Goal: Use online tool/utility: Utilize a website feature to perform a specific function

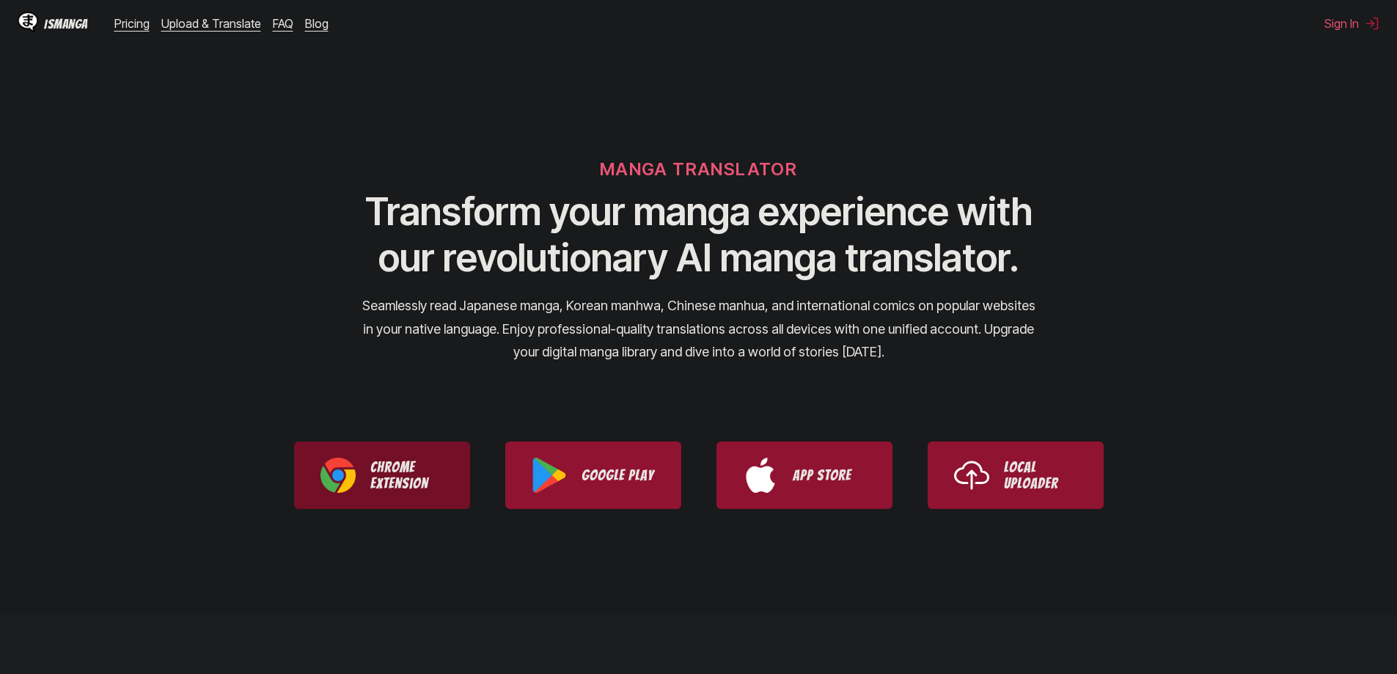
click at [380, 470] on p "Chrome Extension" at bounding box center [406, 475] width 73 height 32
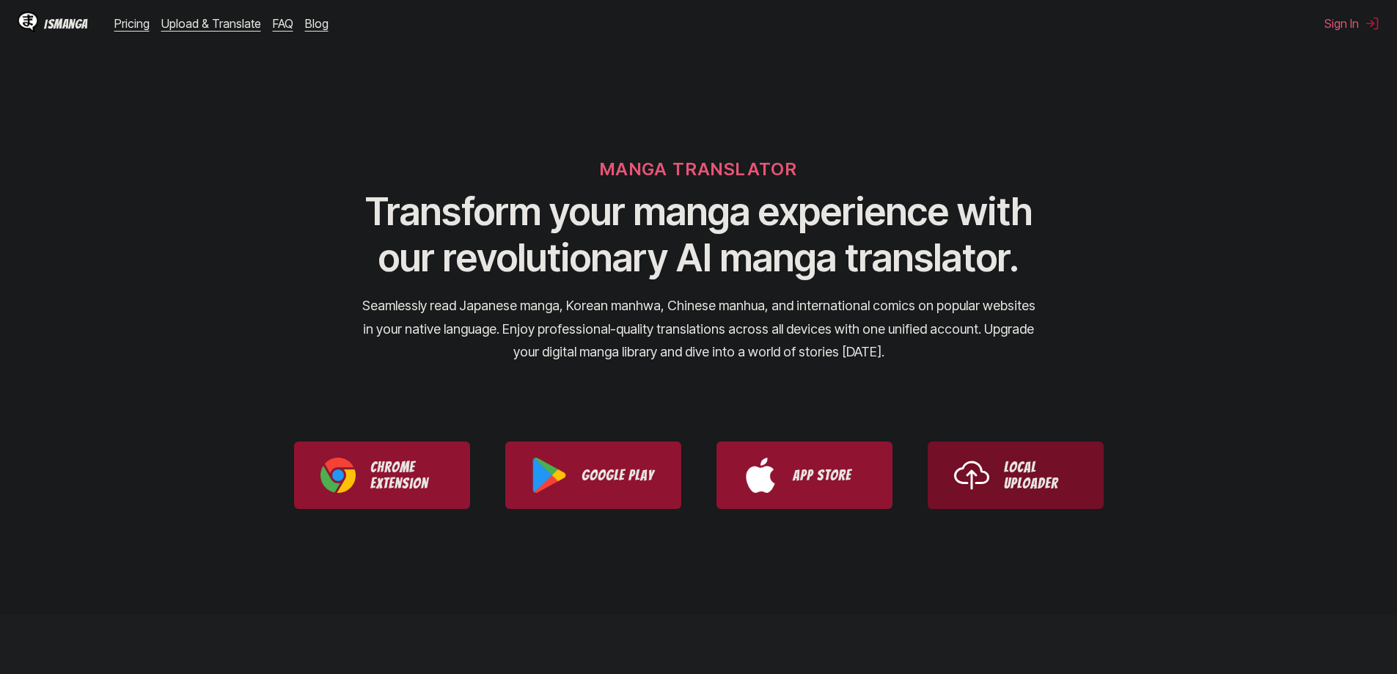
click at [999, 460] on link "Local Uploader" at bounding box center [1015, 474] width 176 height 67
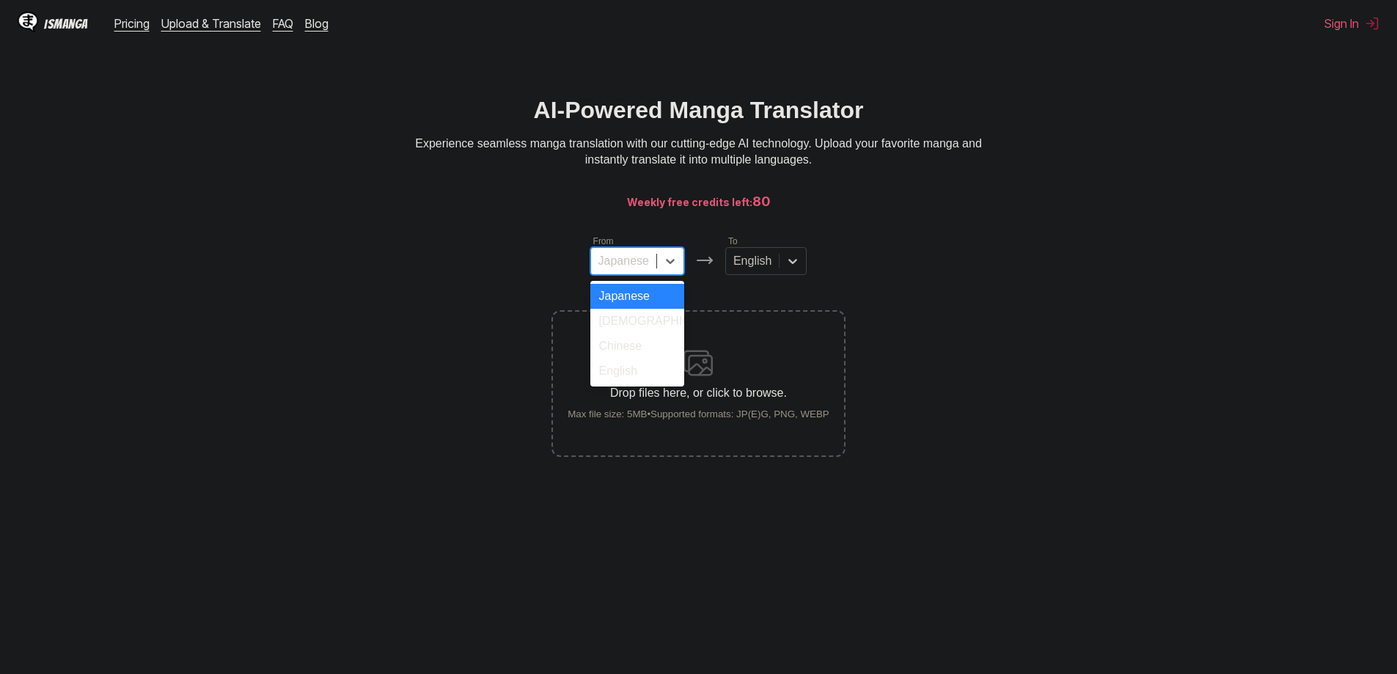
click at [654, 268] on div "Japanese" at bounding box center [623, 261] width 65 height 22
click at [768, 268] on div at bounding box center [752, 261] width 38 height 16
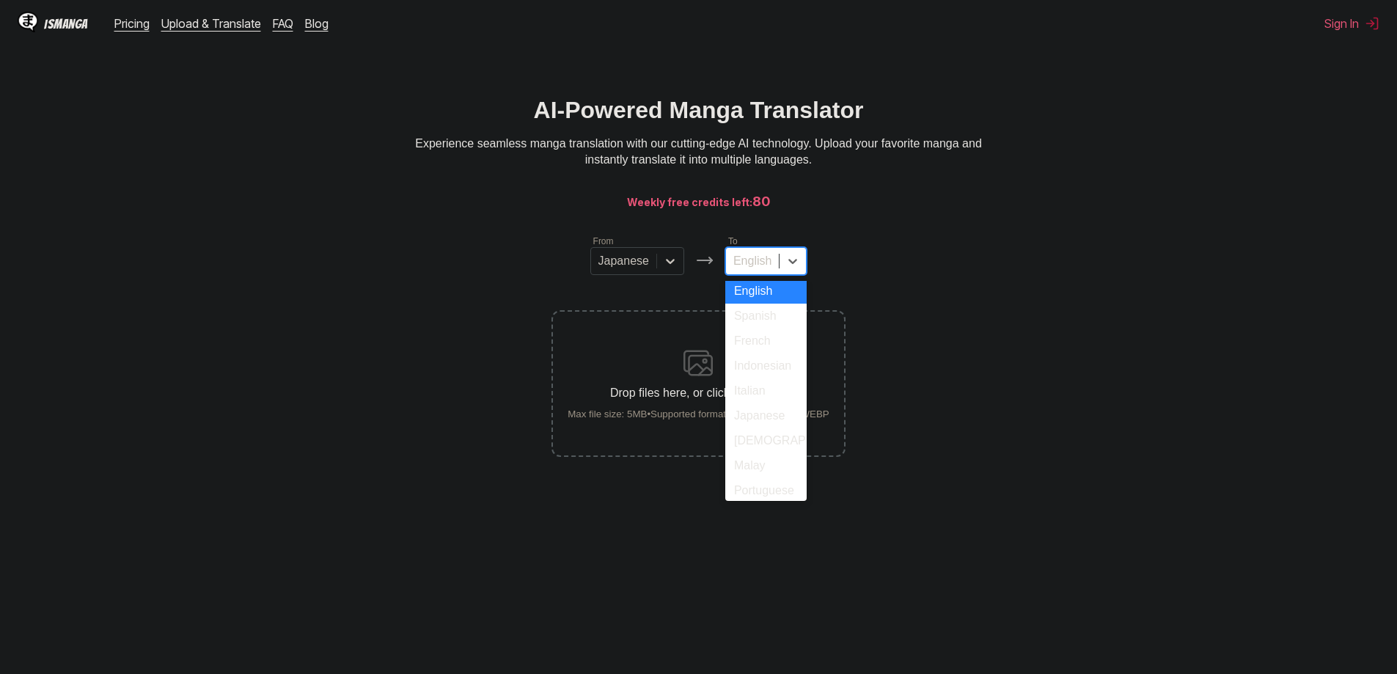
scroll to position [247, 0]
click at [772, 434] on div "Turkish" at bounding box center [765, 435] width 81 height 25
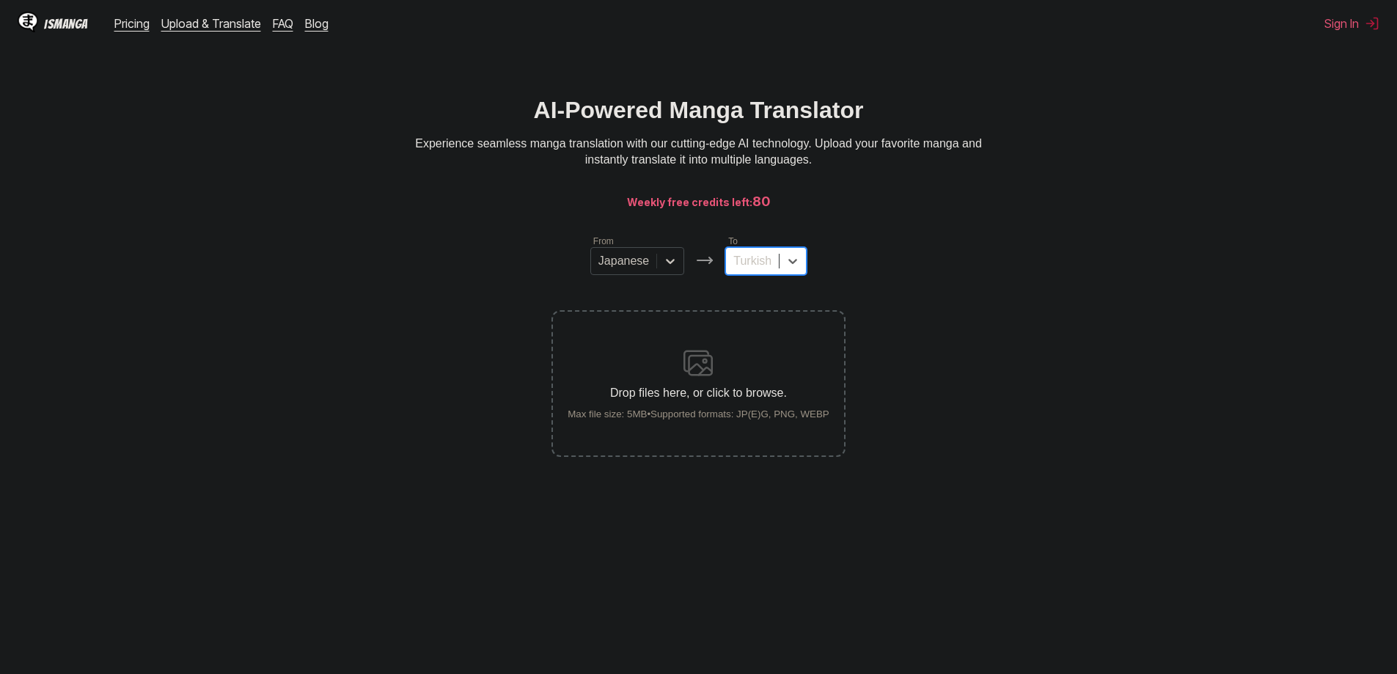
click at [628, 265] on div at bounding box center [623, 261] width 51 height 16
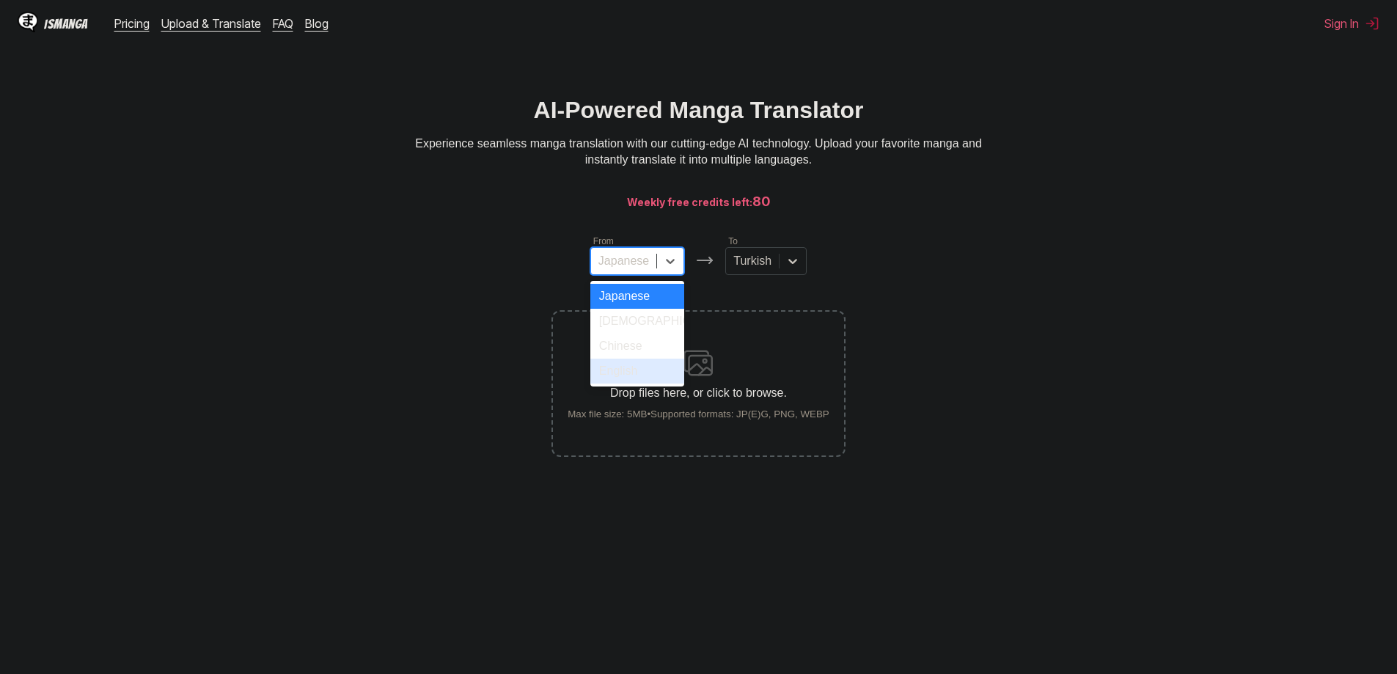
click at [643, 380] on div "English" at bounding box center [637, 370] width 94 height 25
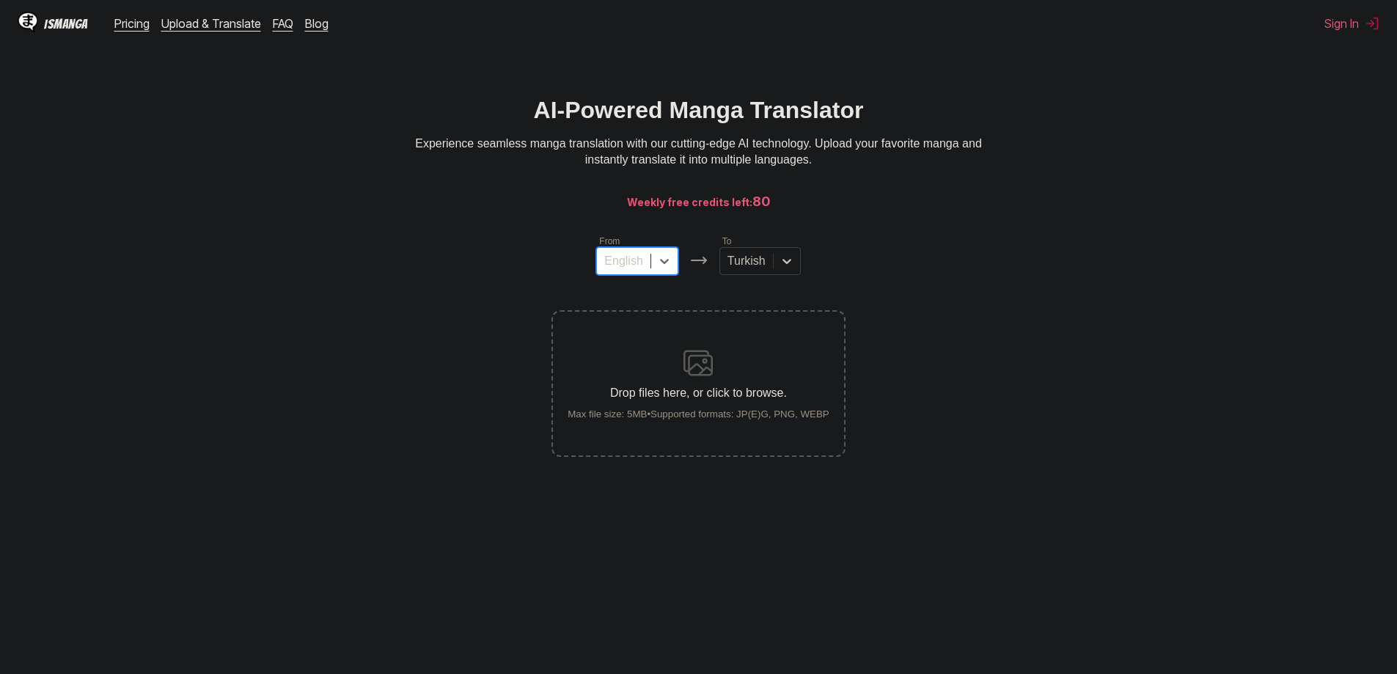
click at [689, 387] on div "Drop files here, or click to browse. Max file size: 5MB • Supported formats: JP…" at bounding box center [698, 383] width 285 height 71
click at [0, 0] on input "Drop files here, or click to browse. Max file size: 5MB • Supported formats: JP…" at bounding box center [0, 0] width 0 height 0
click at [729, 370] on div "Drop files here, or click to browse. Max file size: 5MB • Supported formats: JP…" at bounding box center [698, 383] width 285 height 71
click at [0, 0] on input "Drop files here, or click to browse. Max file size: 5MB • Supported formats: JP…" at bounding box center [0, 0] width 0 height 0
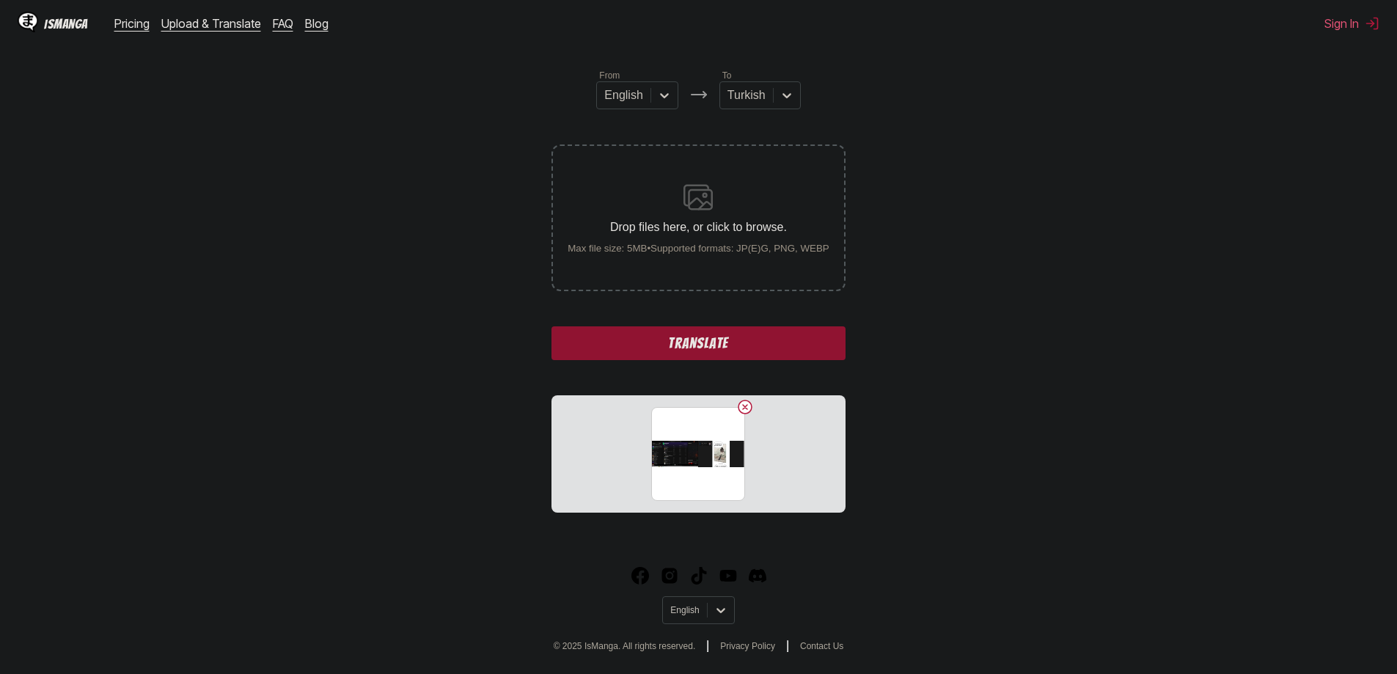
click at [658, 337] on button "Translate" at bounding box center [697, 343] width 293 height 34
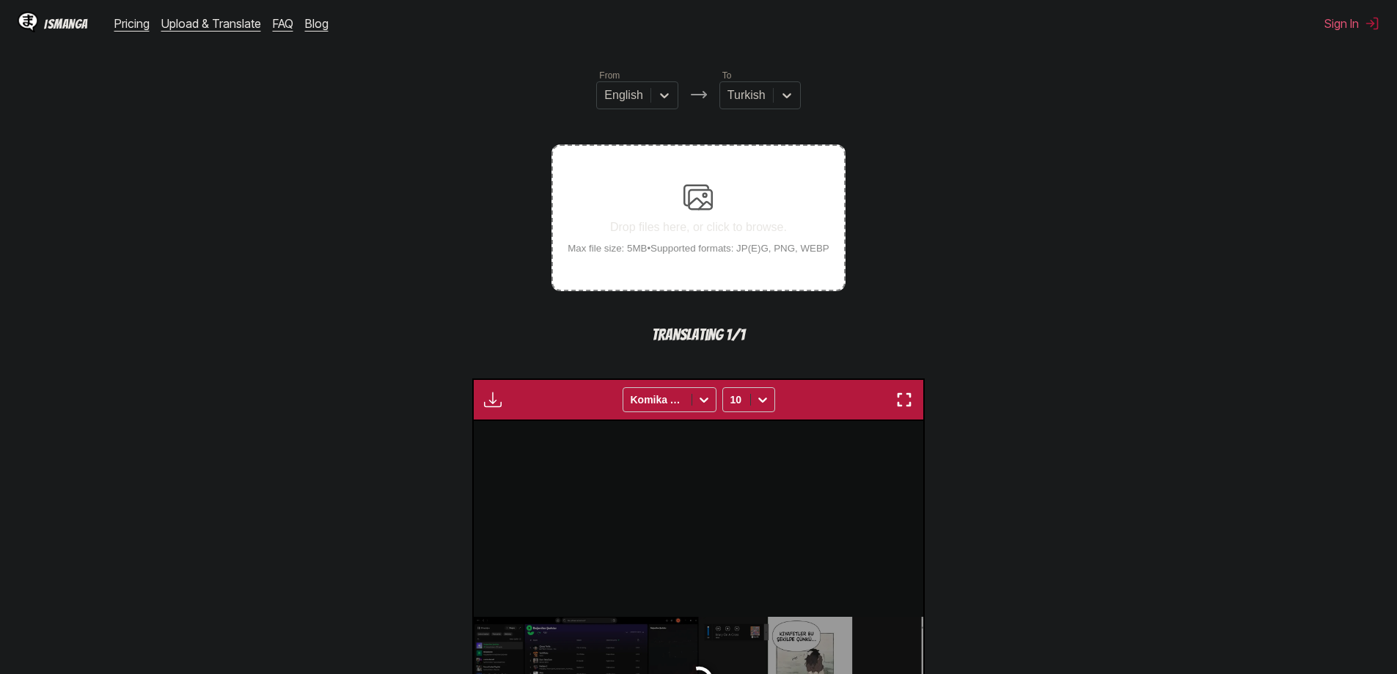
scroll to position [433, 0]
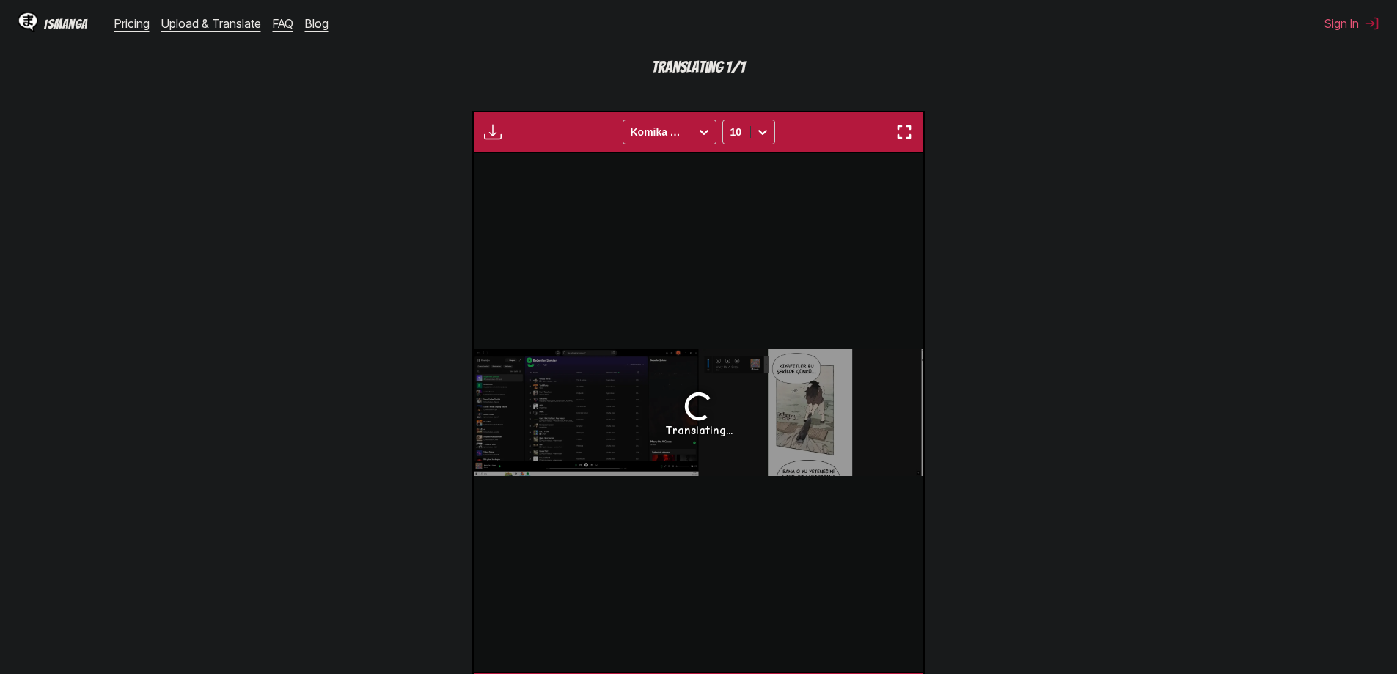
click at [819, 400] on div "Translating..." at bounding box center [698, 412] width 449 height 518
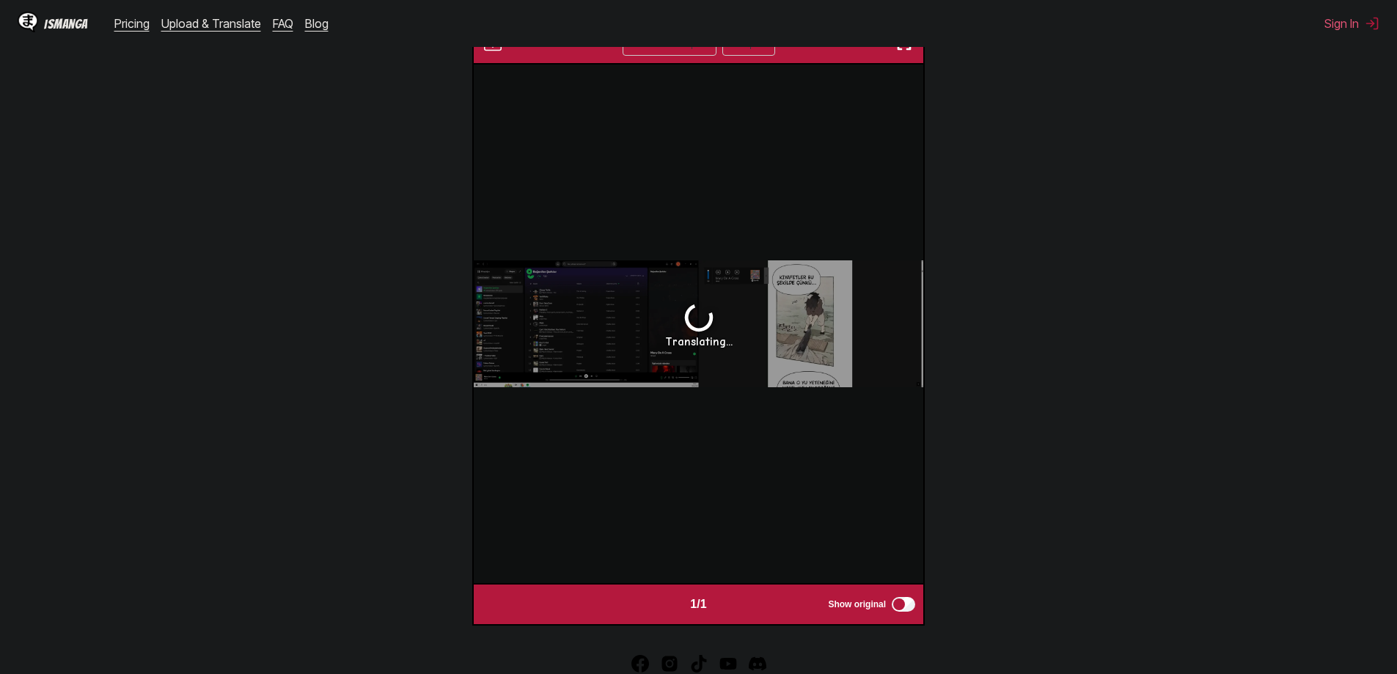
scroll to position [612, 0]
